Goal: Information Seeking & Learning: Learn about a topic

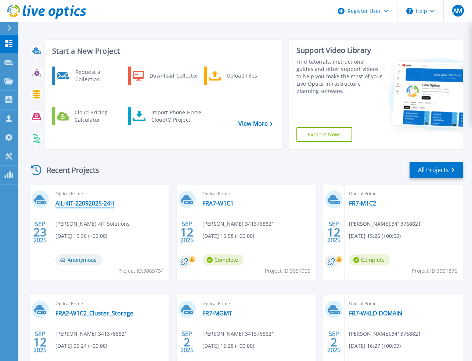
click at [85, 199] on link "AIL-4IT-22092025-24H" at bounding box center [84, 202] width 59 height 7
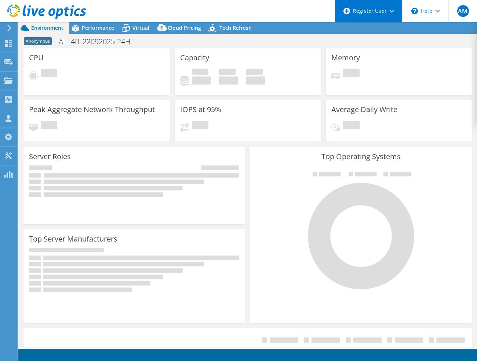
select select "USD"
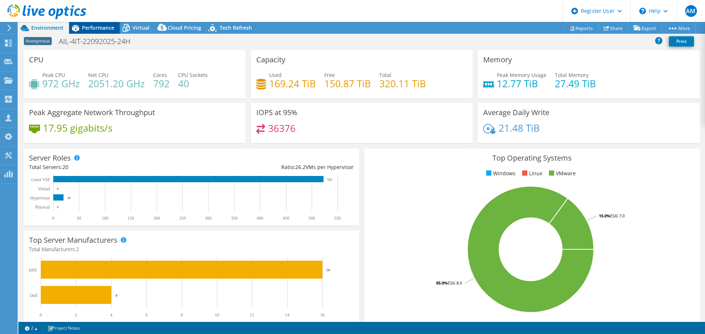
click at [92, 23] on div "Performance" at bounding box center [94, 28] width 51 height 12
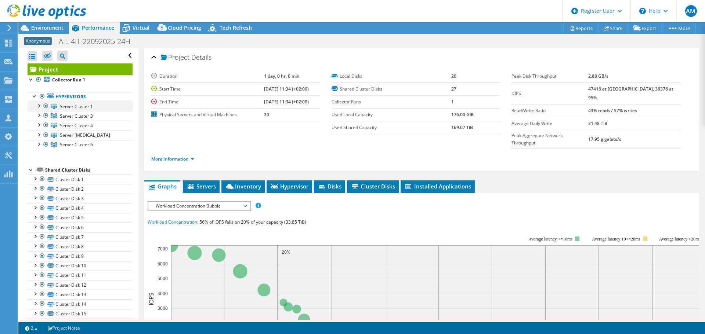
click at [37, 103] on div at bounding box center [38, 105] width 7 height 7
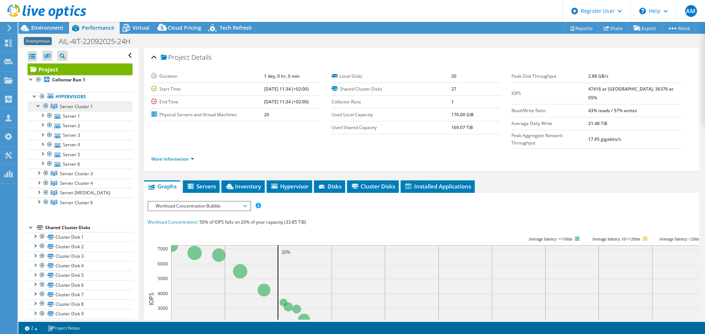
click at [67, 106] on span "Server Cluster 1" at bounding box center [76, 107] width 33 height 6
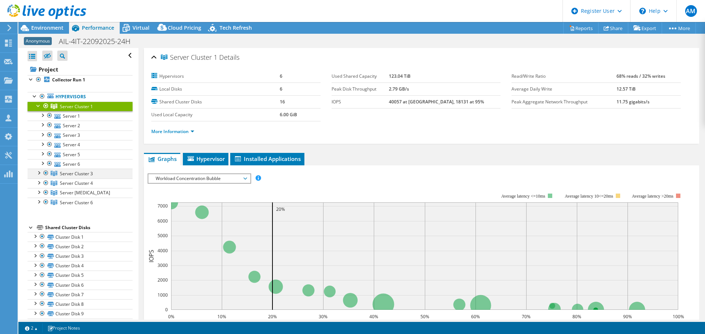
click at [36, 172] on div at bounding box center [38, 172] width 7 height 7
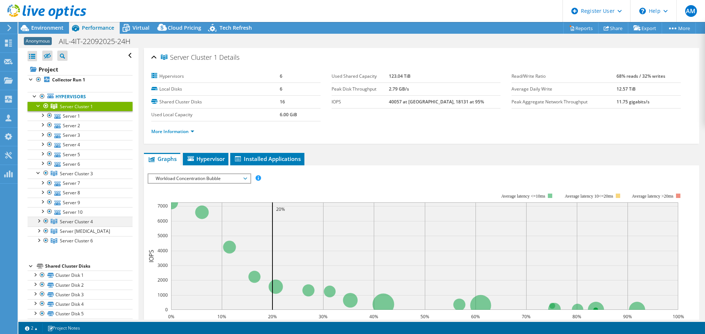
click at [39, 221] on div at bounding box center [38, 220] width 7 height 7
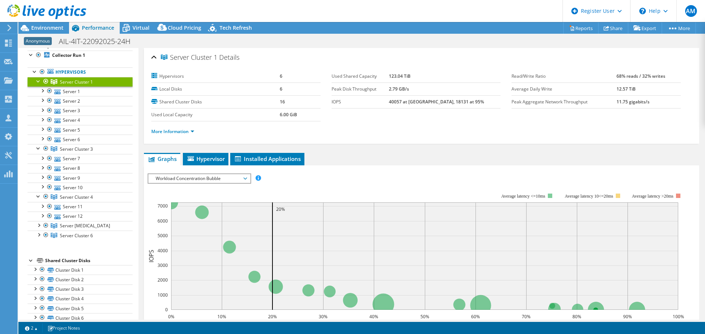
scroll to position [37, 0]
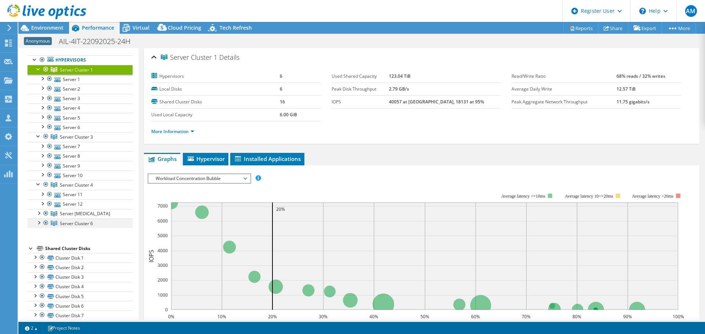
click at [38, 223] on div at bounding box center [38, 222] width 7 height 7
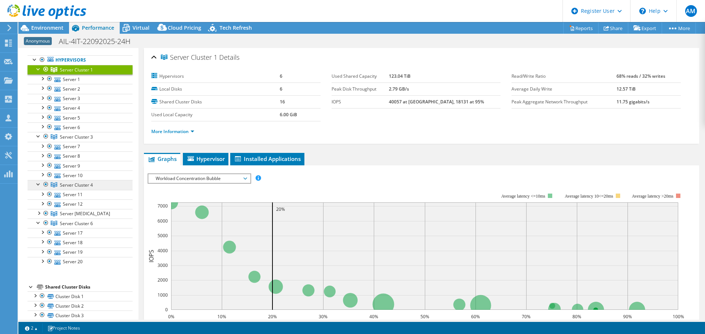
click at [66, 185] on span "Server Cluster 4" at bounding box center [76, 185] width 33 height 6
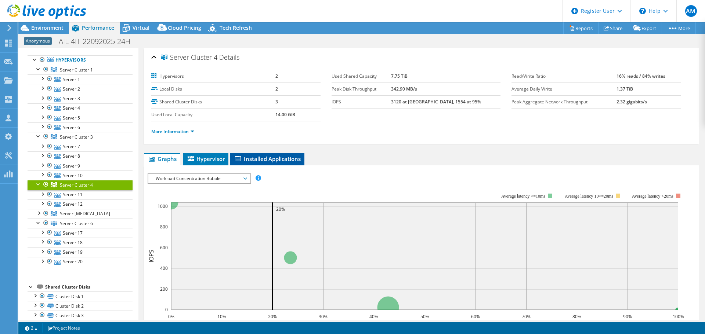
click at [277, 161] on span "Installed Applications" at bounding box center [267, 158] width 67 height 7
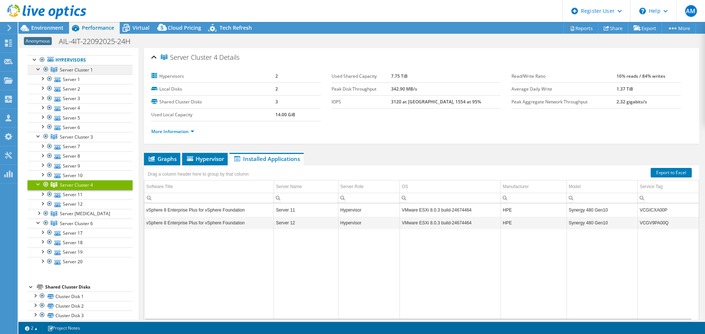
click at [46, 71] on div at bounding box center [45, 69] width 7 height 9
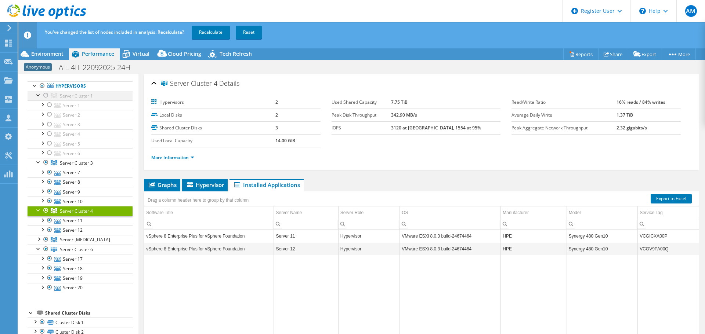
click at [47, 97] on div at bounding box center [45, 95] width 7 height 9
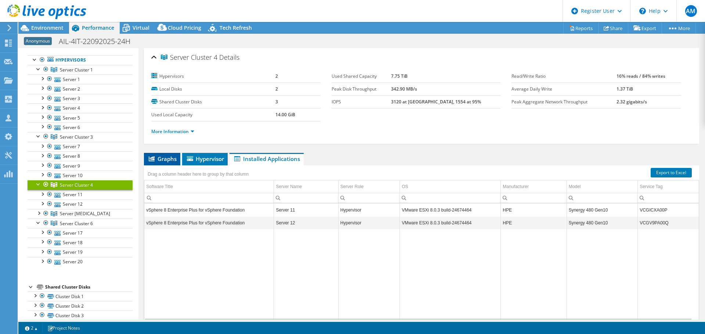
click at [166, 162] on span "Graphs" at bounding box center [162, 158] width 29 height 7
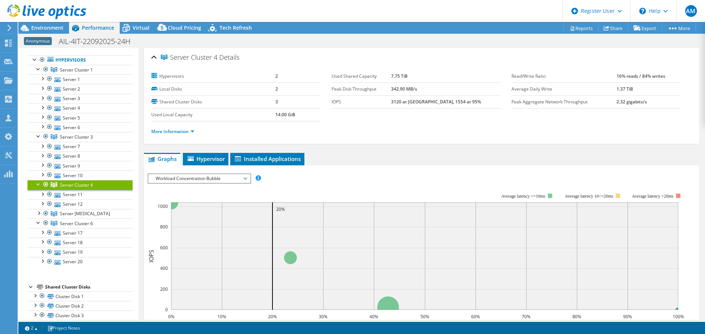
click at [213, 180] on span "Workload Concentration Bubble" at bounding box center [199, 178] width 94 height 9
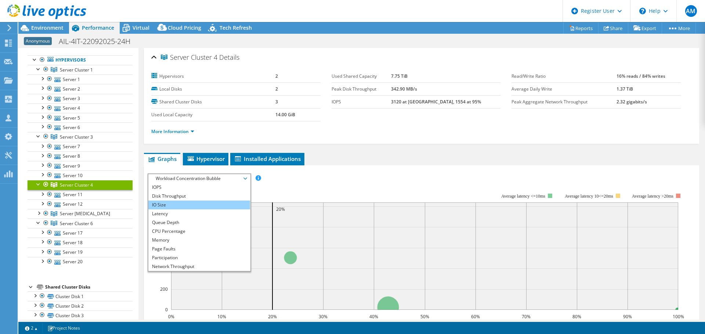
click at [179, 205] on li "IO Size" at bounding box center [199, 205] width 102 height 9
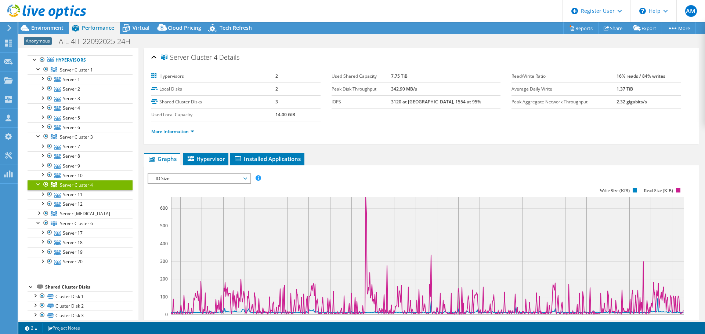
click at [211, 177] on span "IO Size" at bounding box center [199, 178] width 94 height 9
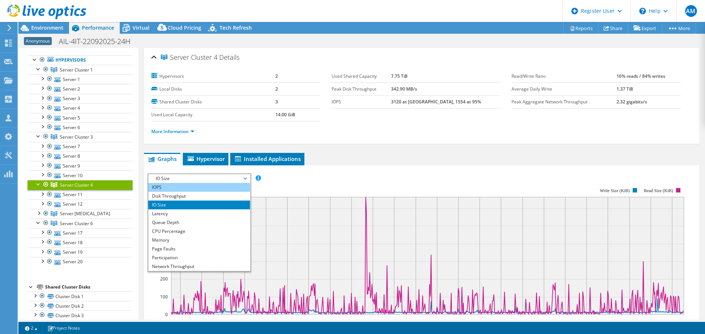
click at [168, 189] on li "IOPS" at bounding box center [199, 187] width 102 height 9
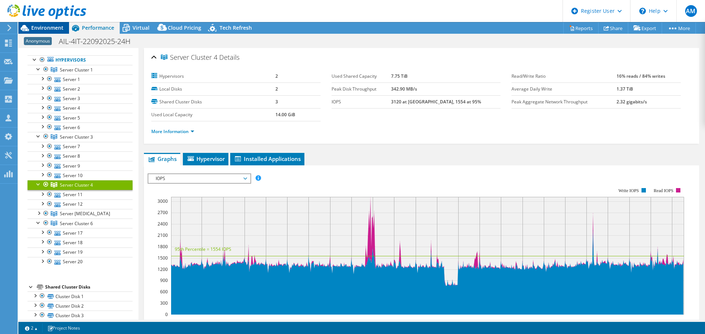
click at [44, 26] on span "Environment" at bounding box center [47, 27] width 32 height 7
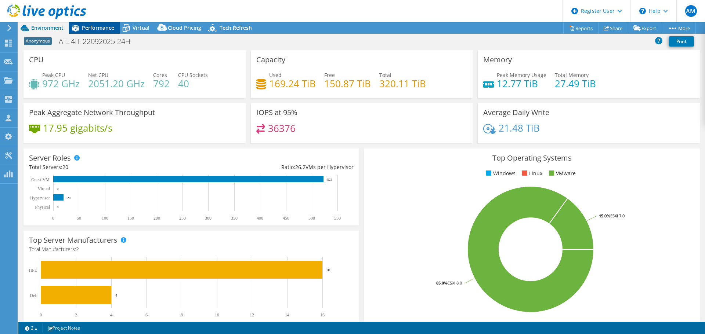
click at [98, 32] on div "Performance" at bounding box center [94, 28] width 51 height 12
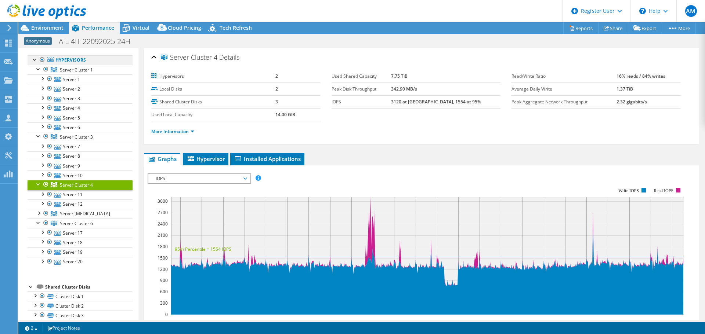
click at [64, 61] on link "Hypervisors" at bounding box center [80, 60] width 105 height 10
click at [33, 70] on link "Server Cluster 1" at bounding box center [80, 70] width 105 height 10
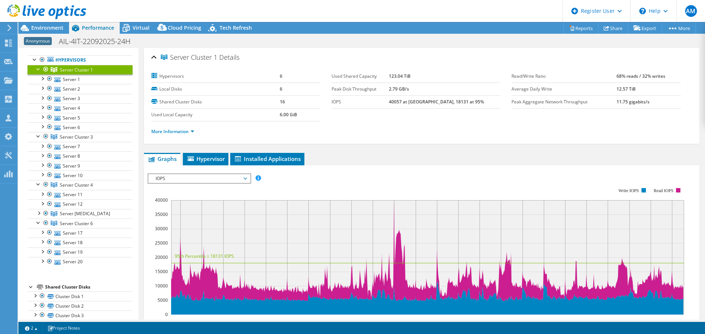
click at [36, 70] on div at bounding box center [38, 68] width 7 height 7
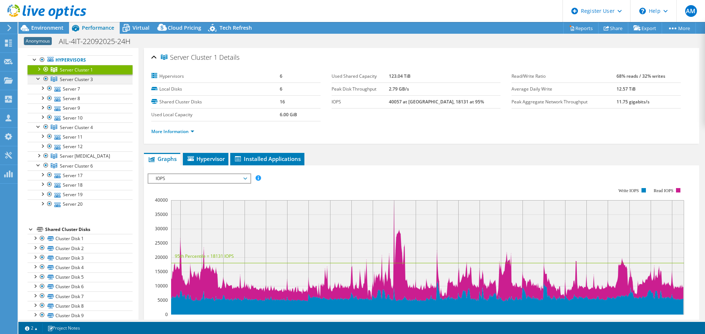
click at [35, 81] on div at bounding box center [38, 78] width 7 height 7
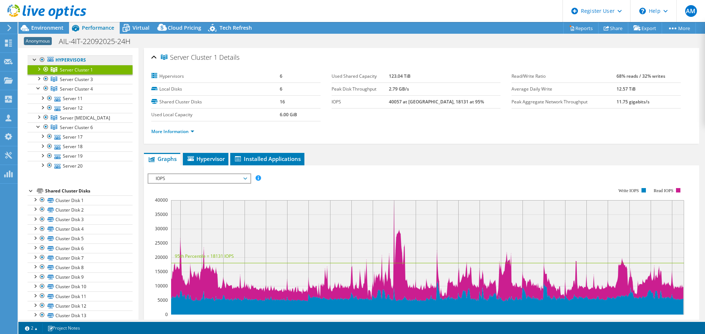
click at [59, 63] on link "Hypervisors" at bounding box center [80, 60] width 105 height 10
click at [33, 60] on div at bounding box center [34, 58] width 7 height 7
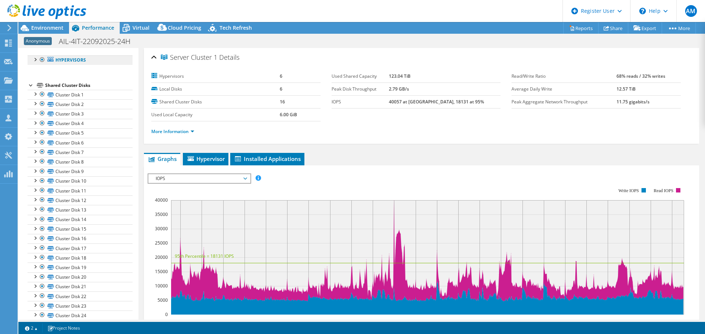
click at [62, 62] on link "Hypervisors" at bounding box center [80, 60] width 105 height 10
click at [209, 177] on span "IOPS" at bounding box center [199, 178] width 94 height 9
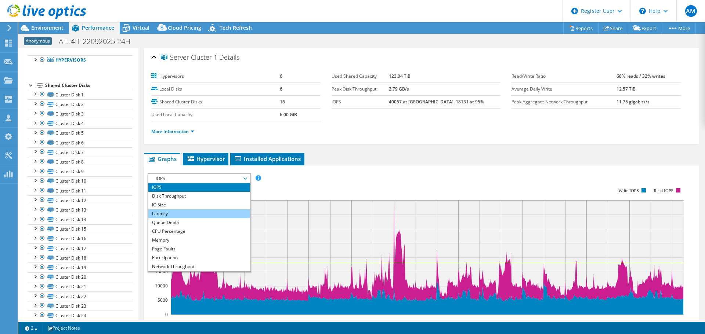
click at [179, 213] on li "Latency" at bounding box center [199, 214] width 102 height 9
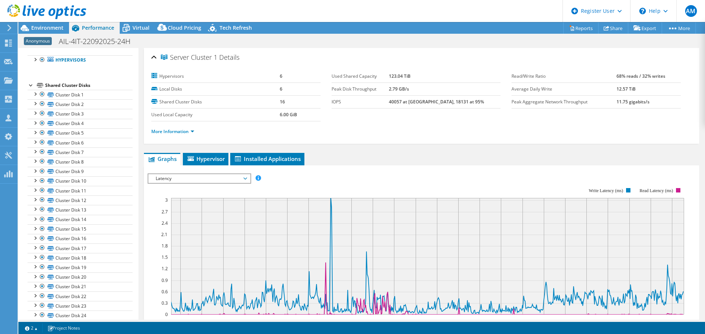
click at [195, 178] on span "Latency" at bounding box center [199, 178] width 94 height 9
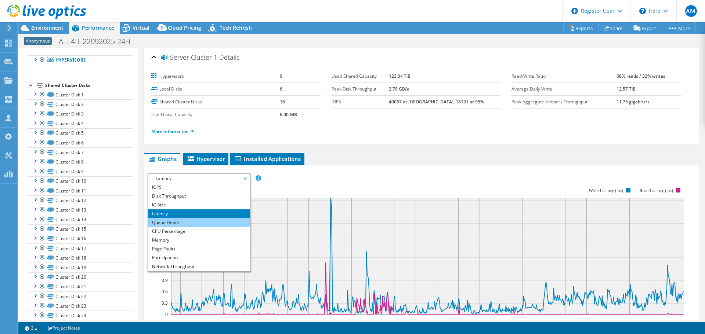
click at [173, 225] on li "Queue Depth" at bounding box center [199, 222] width 102 height 9
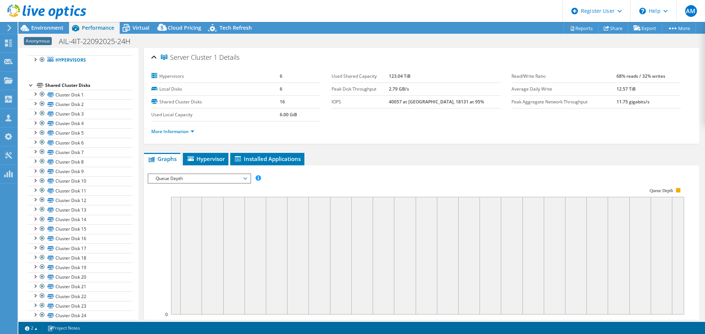
click at [196, 179] on span "Queue Depth" at bounding box center [199, 178] width 94 height 9
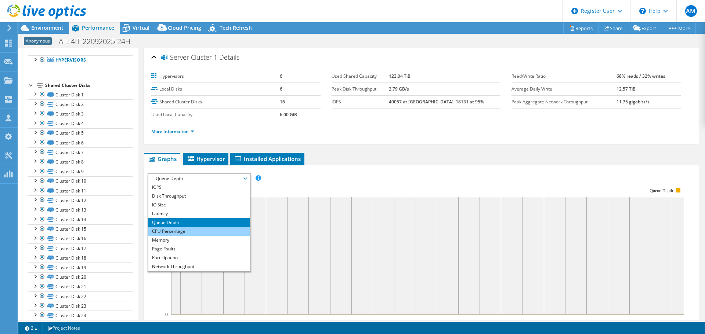
click at [184, 234] on li "CPU Percentage" at bounding box center [199, 231] width 102 height 9
